Goal: Navigation & Orientation: Find specific page/section

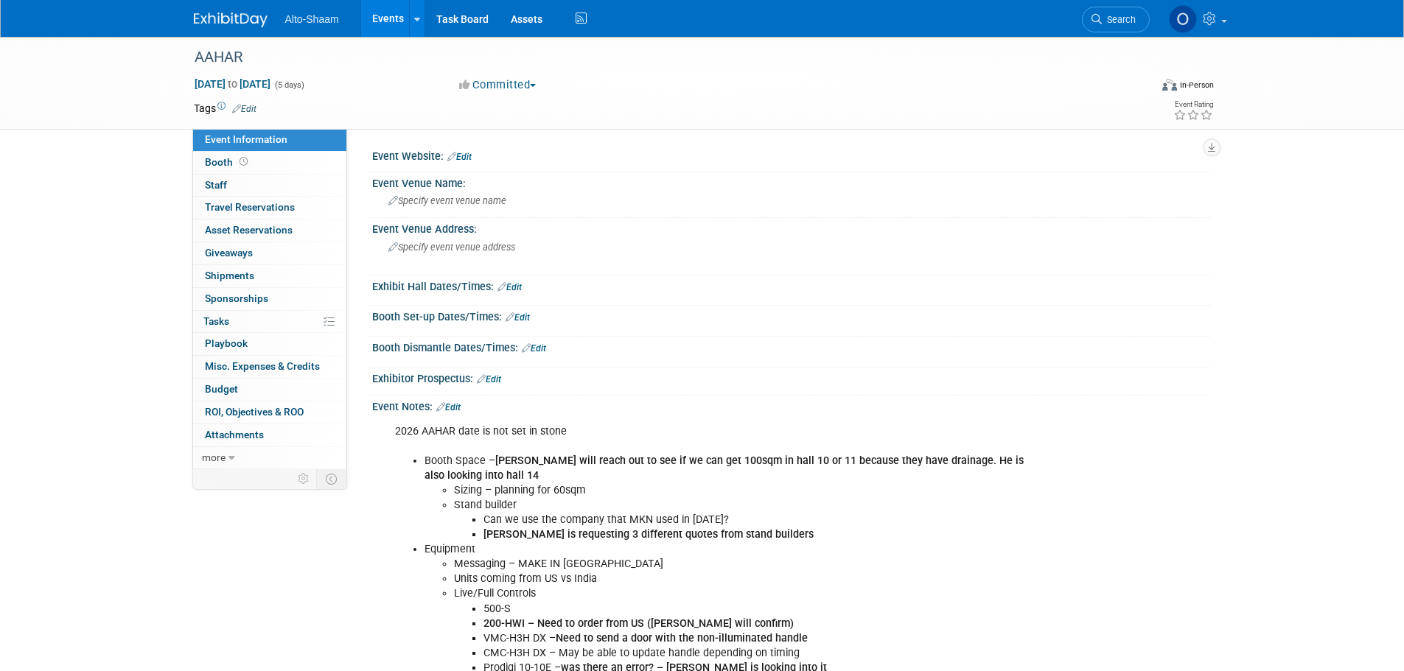
click at [396, 19] on link "Events" at bounding box center [388, 18] width 54 height 37
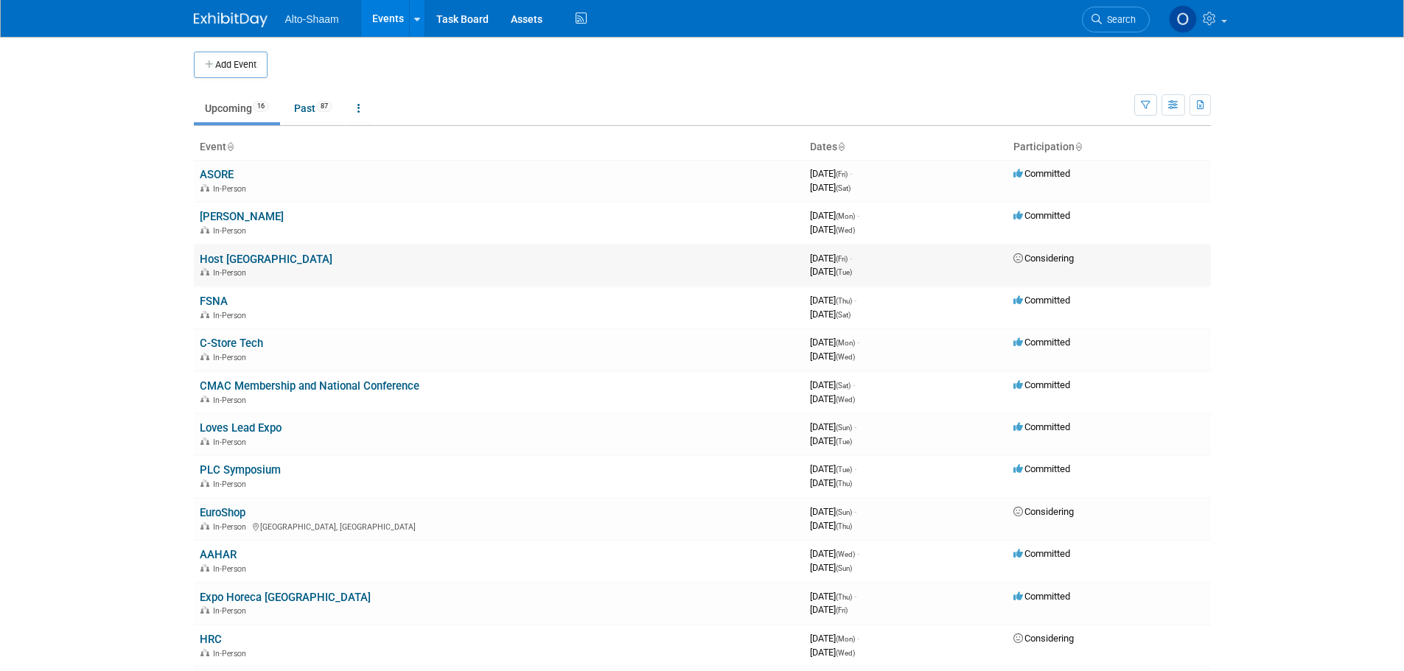
click at [222, 263] on link "Host [GEOGRAPHIC_DATA]" at bounding box center [266, 259] width 133 height 13
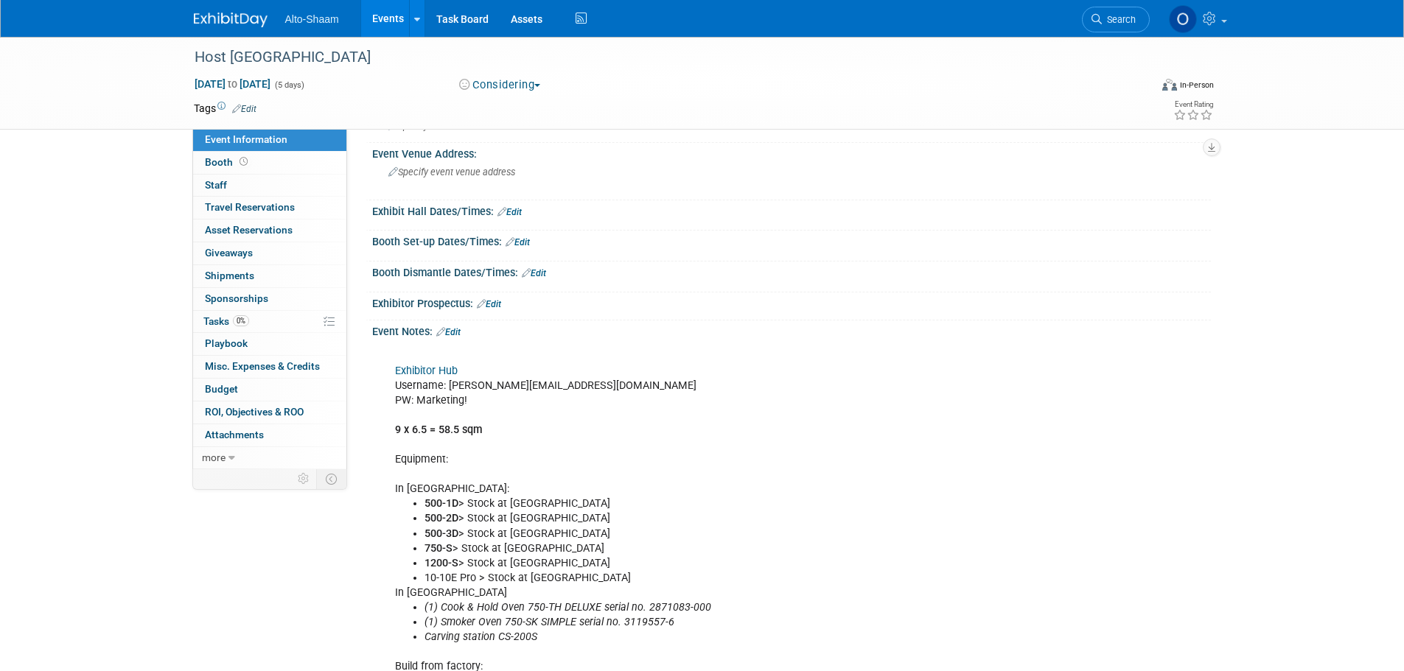
scroll to position [74, 0]
click at [433, 372] on link "Exhibitor Hub" at bounding box center [426, 372] width 63 height 13
